Goal: Navigation & Orientation: Go to known website

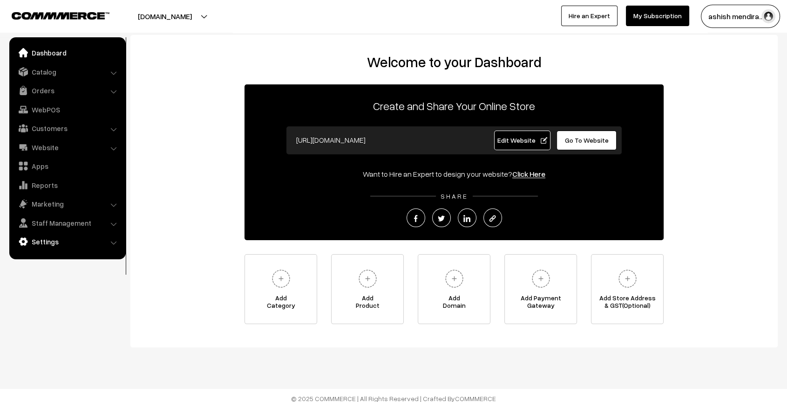
click at [49, 239] on link "Settings" at bounding box center [67, 241] width 111 height 17
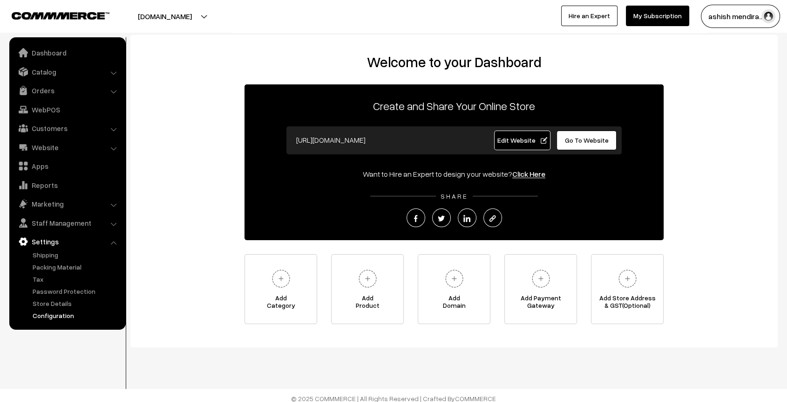
click at [59, 313] on link "Configuration" at bounding box center [76, 315] width 92 height 10
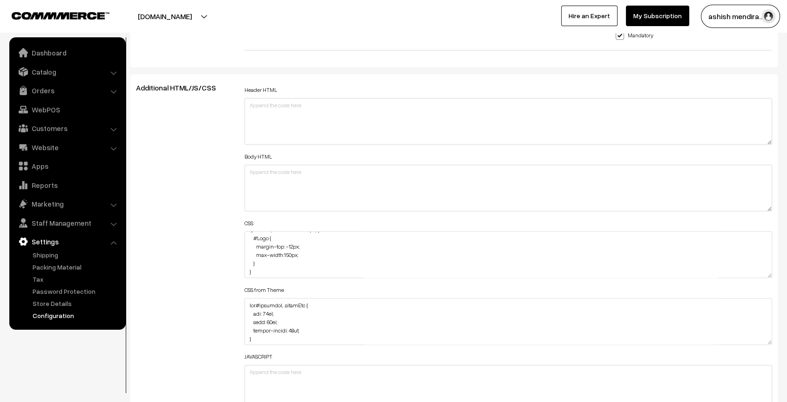
scroll to position [43, 0]
click at [768, 272] on textarea "#headerBottom { margin-top: -7px; } @media (max-width: 767px) { #Logo { margin-…" at bounding box center [509, 254] width 528 height 47
drag, startPoint x: 769, startPoint y: 269, endPoint x: 779, endPoint y: 402, distance: 132.6
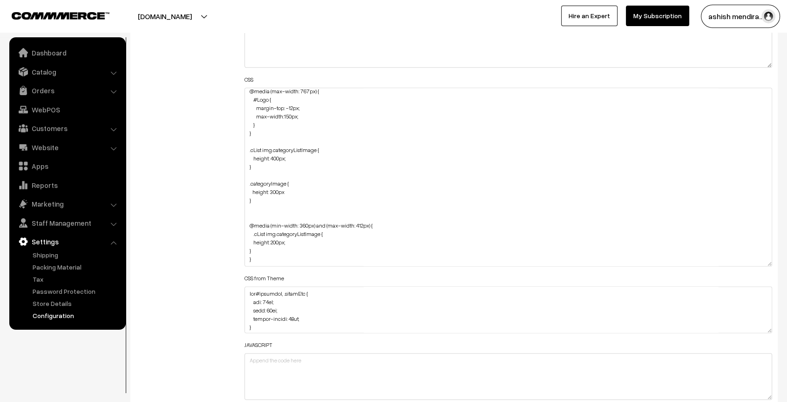
scroll to position [1160, 0]
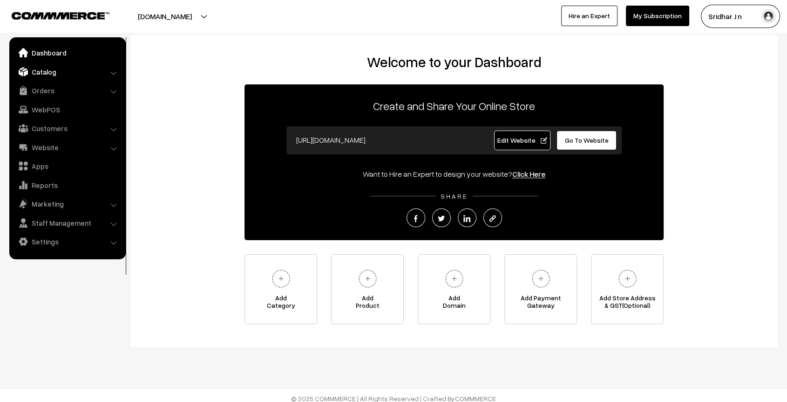
click at [58, 73] on link "Catalog" at bounding box center [67, 71] width 111 height 17
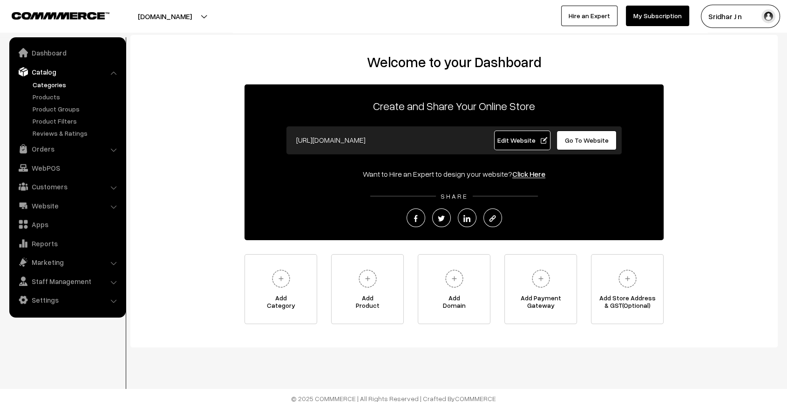
click at [54, 83] on link "Categories" at bounding box center [76, 85] width 92 height 10
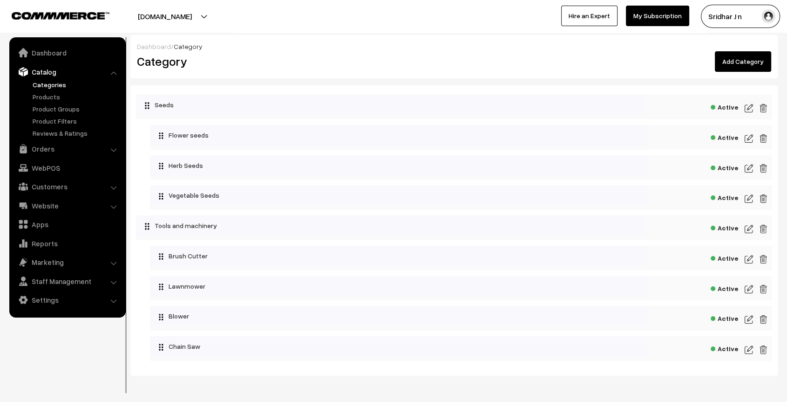
click at [41, 81] on link "Categories" at bounding box center [76, 85] width 92 height 10
click at [42, 96] on link "Products" at bounding box center [76, 97] width 92 height 10
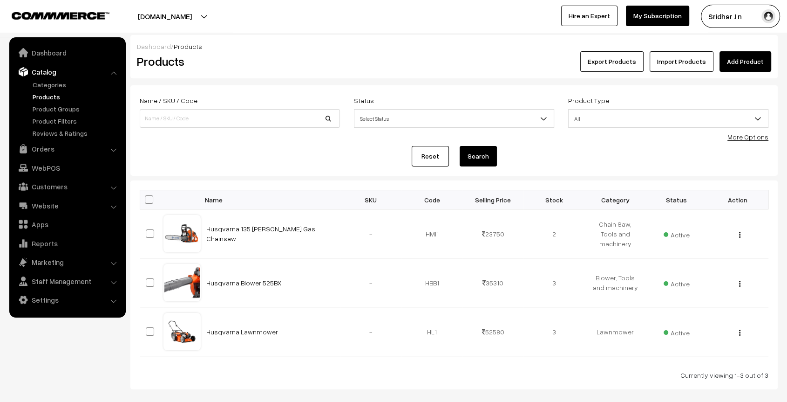
click at [185, 14] on button "[DOMAIN_NAME]" at bounding box center [164, 16] width 119 height 23
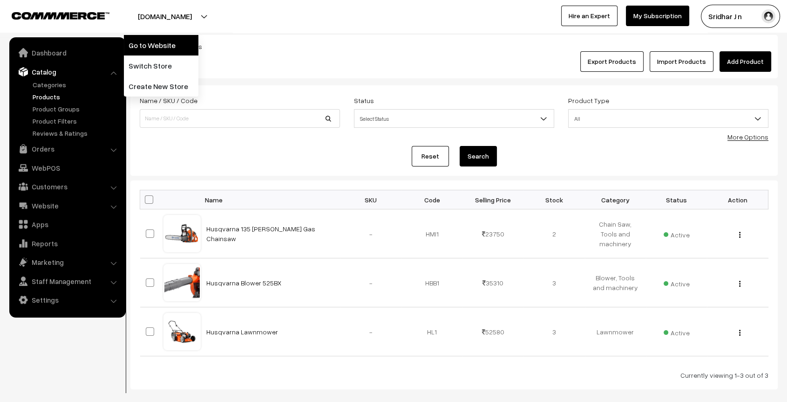
click at [183, 44] on link "Go to Website" at bounding box center [161, 45] width 75 height 20
